Goal: Information Seeking & Learning: Learn about a topic

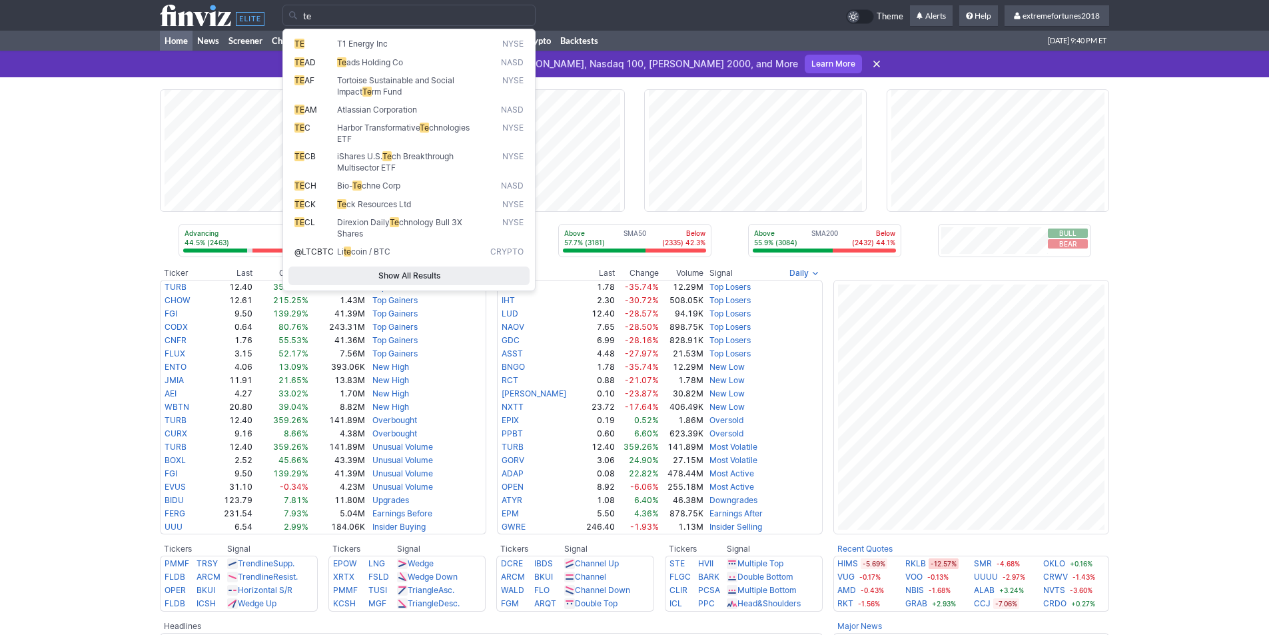
type input "t"
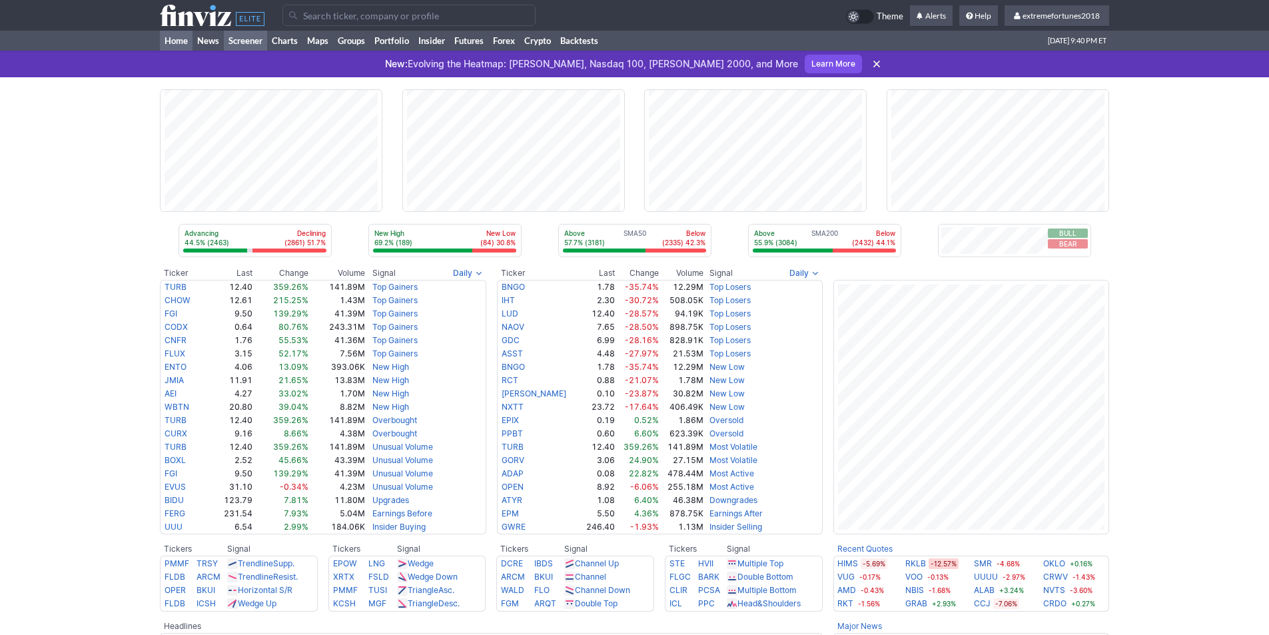
click at [242, 35] on link "Screener" at bounding box center [245, 41] width 43 height 20
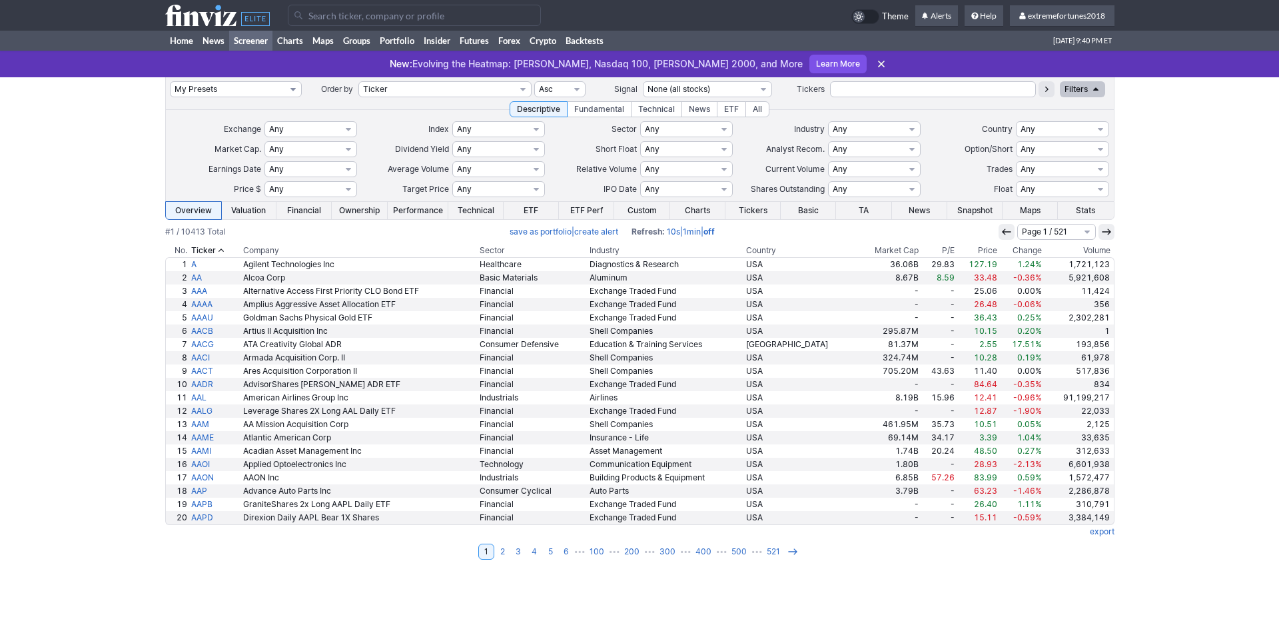
click at [219, 86] on select "My Presets -Save Screen -Edit Screens s: $100-2000 ATR>3 s: $200-2000 ATR=4-60 …" at bounding box center [236, 89] width 132 height 16
click at [170, 81] on select "My Presets -Save Screen -Edit Screens s: $100-2000 ATR>3 s: $200-2000 ATR=4-60 …" at bounding box center [236, 89] width 132 height 16
select select "My Presets"
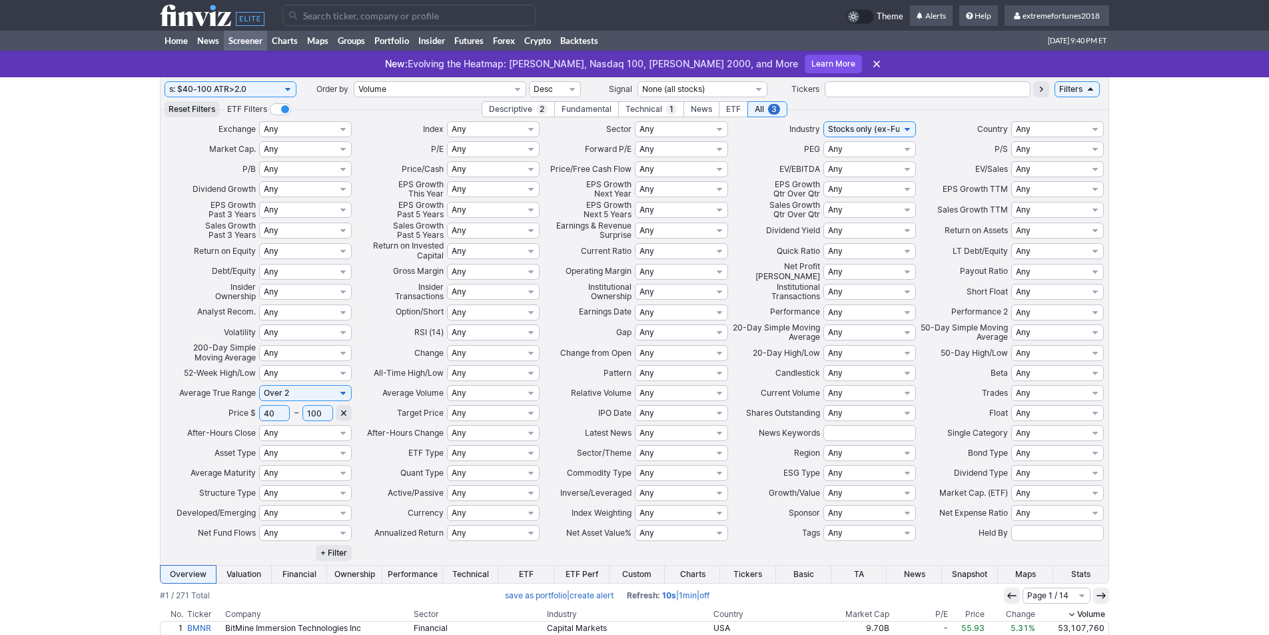
click at [326, 15] on input "Search" at bounding box center [408, 15] width 253 height 21
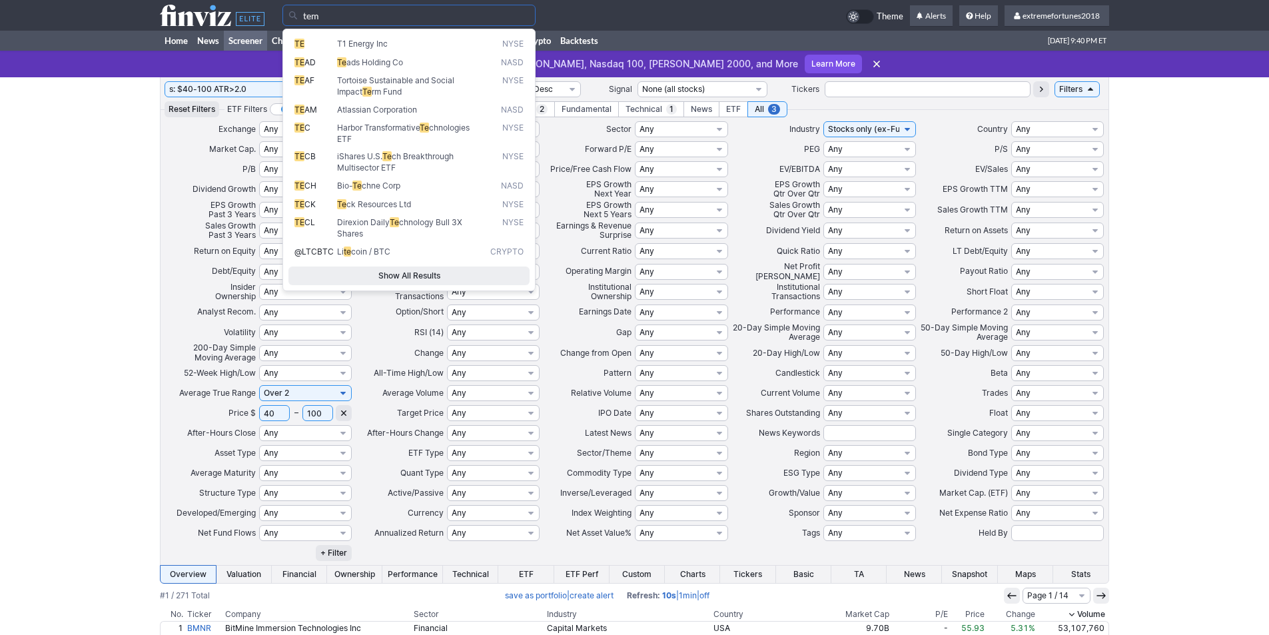
type input "tem"
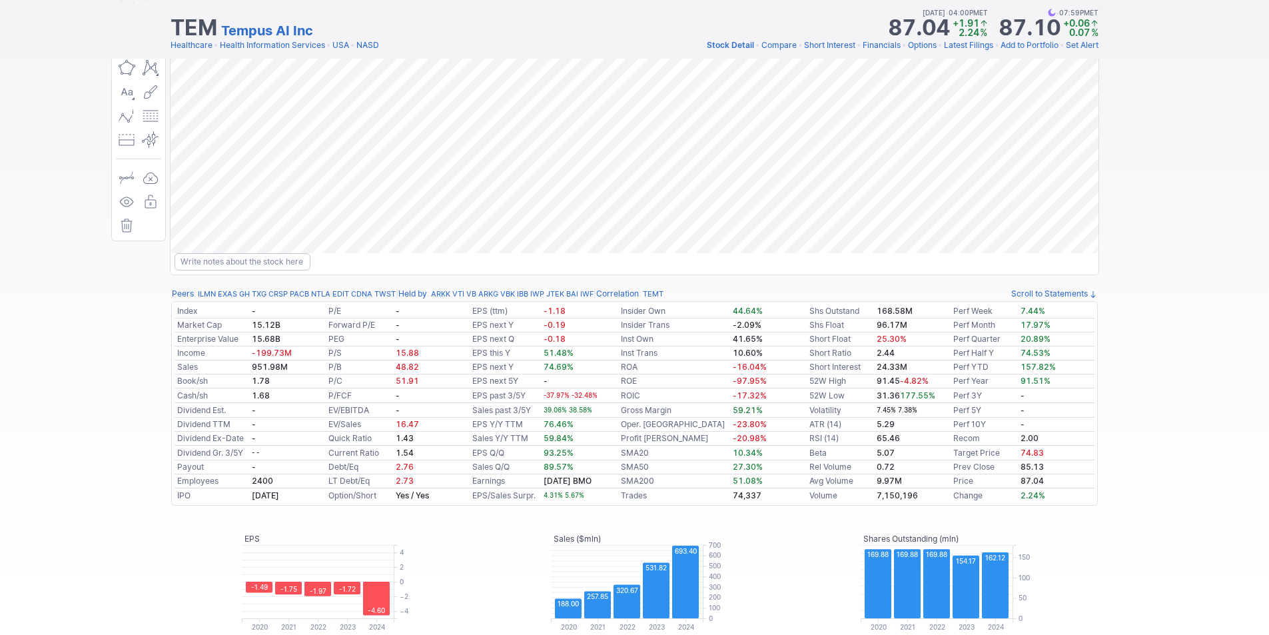
scroll to position [200, 0]
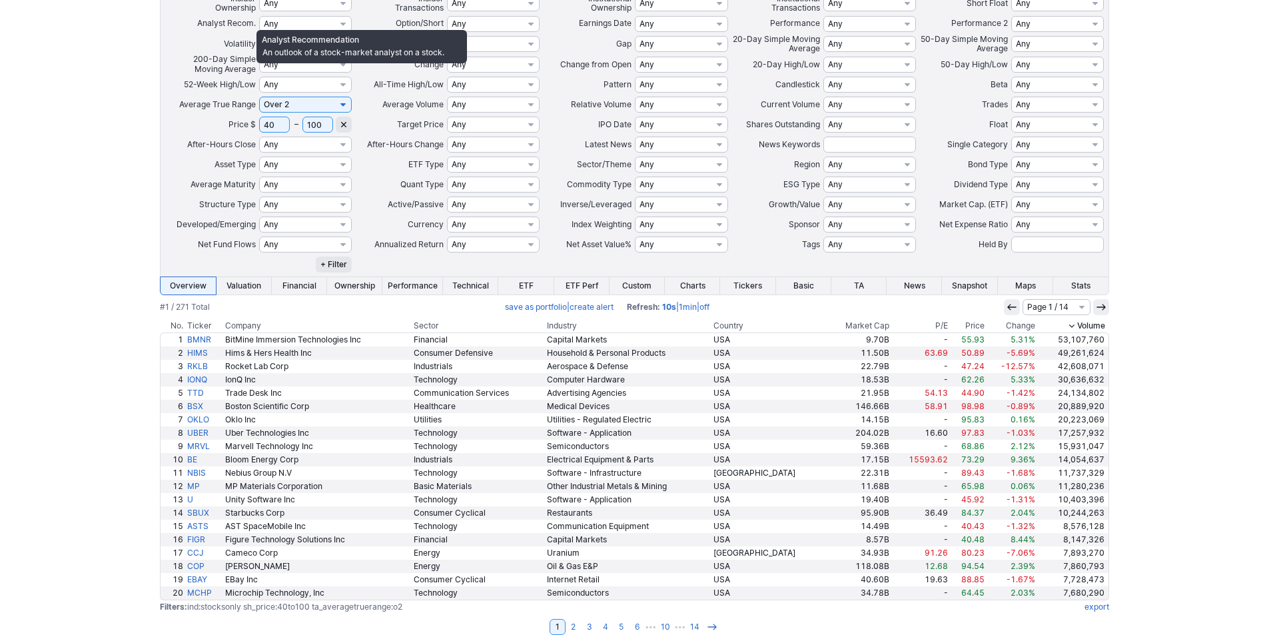
scroll to position [302, 0]
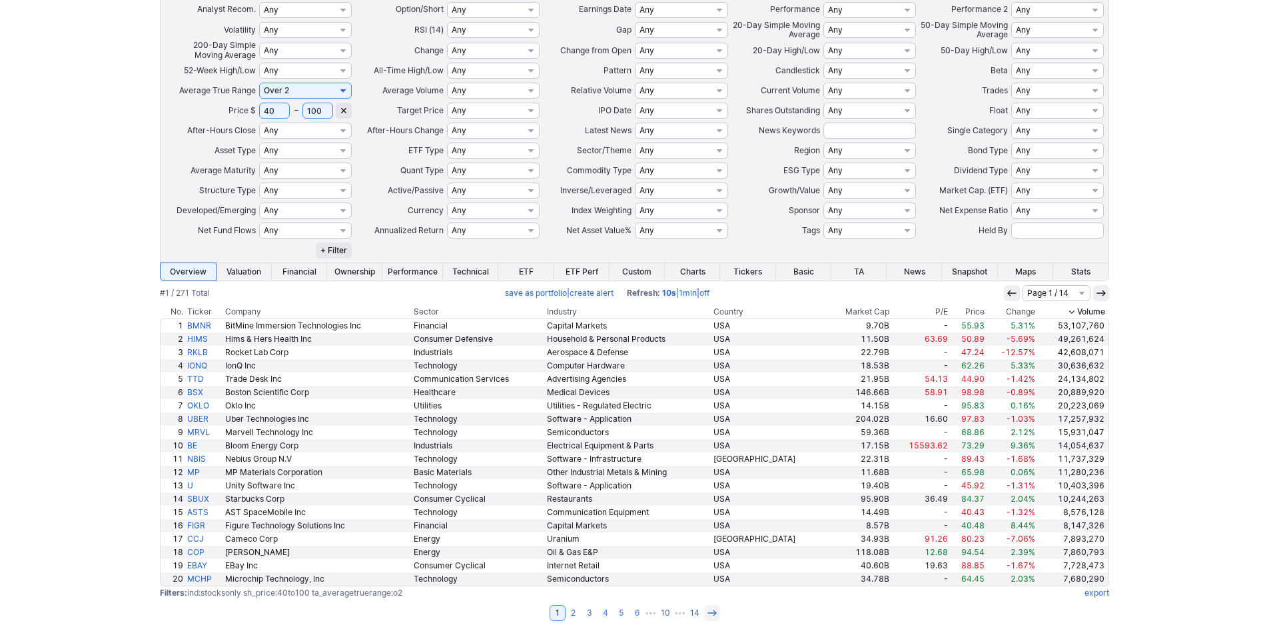
click at [713, 613] on use at bounding box center [711, 613] width 9 height 6
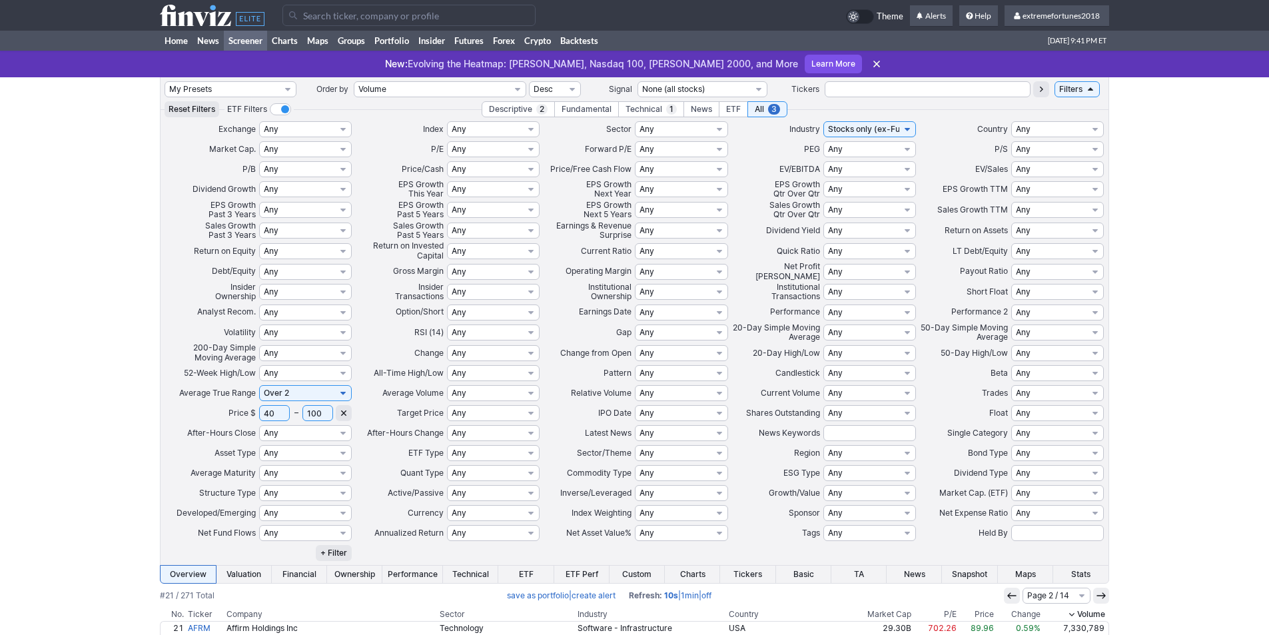
scroll to position [200, 0]
